Goal: Task Accomplishment & Management: Use online tool/utility

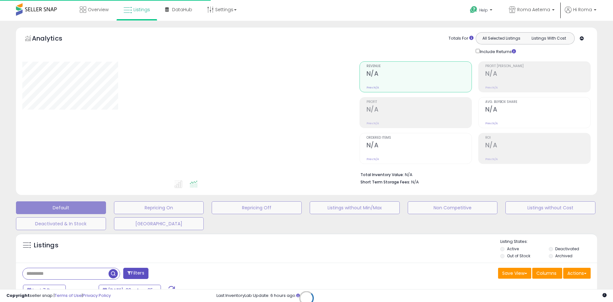
type input "**********"
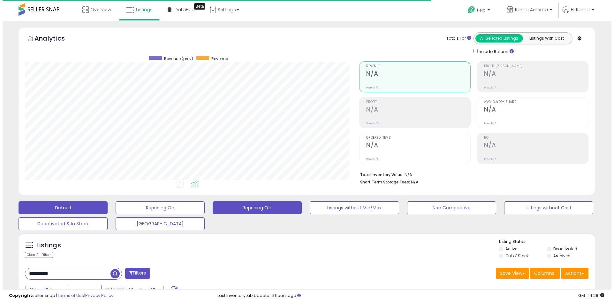
scroll to position [131, 334]
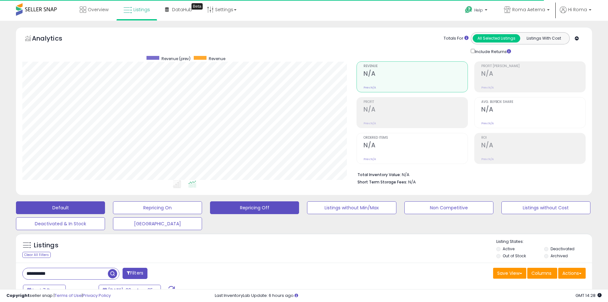
click at [202, 205] on button "Repricing Off" at bounding box center [157, 207] width 89 height 13
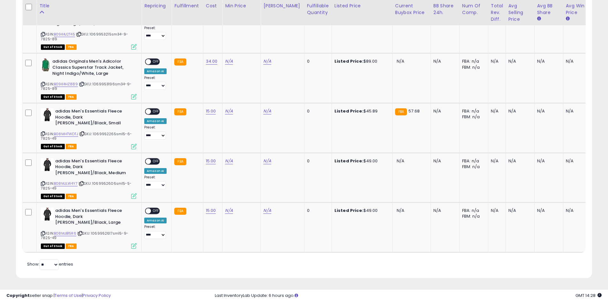
scroll to position [406, 0]
